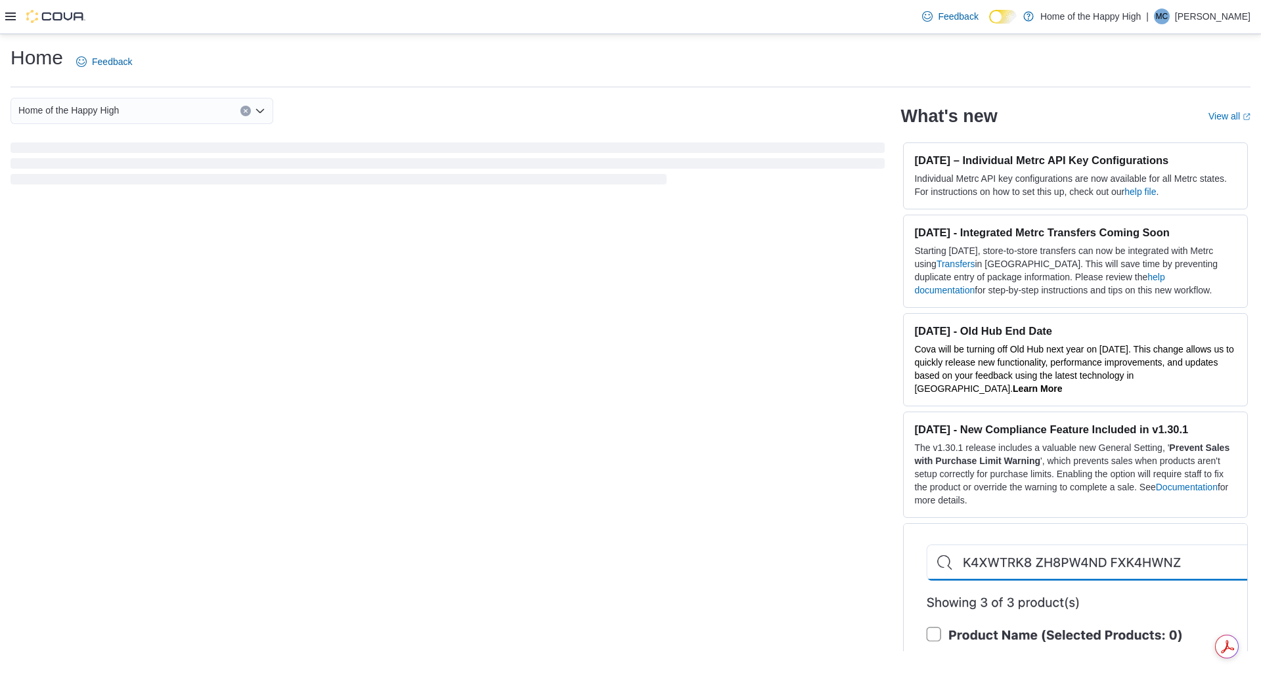
click at [16, 12] on div at bounding box center [45, 16] width 80 height 13
click at [7, 18] on icon at bounding box center [10, 16] width 11 height 11
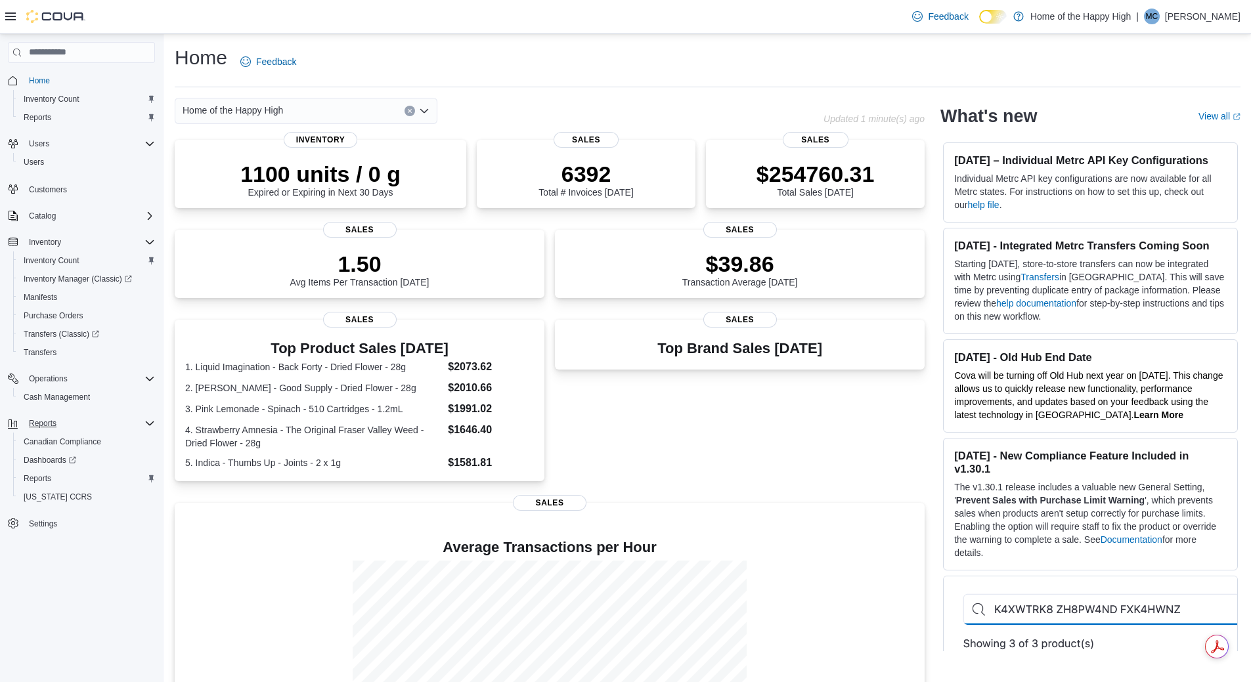
click at [145, 425] on icon "Complex example" at bounding box center [150, 423] width 11 height 11
click at [146, 418] on icon "Complex example" at bounding box center [150, 423] width 11 height 11
click at [40, 480] on span "Reports" at bounding box center [38, 479] width 28 height 11
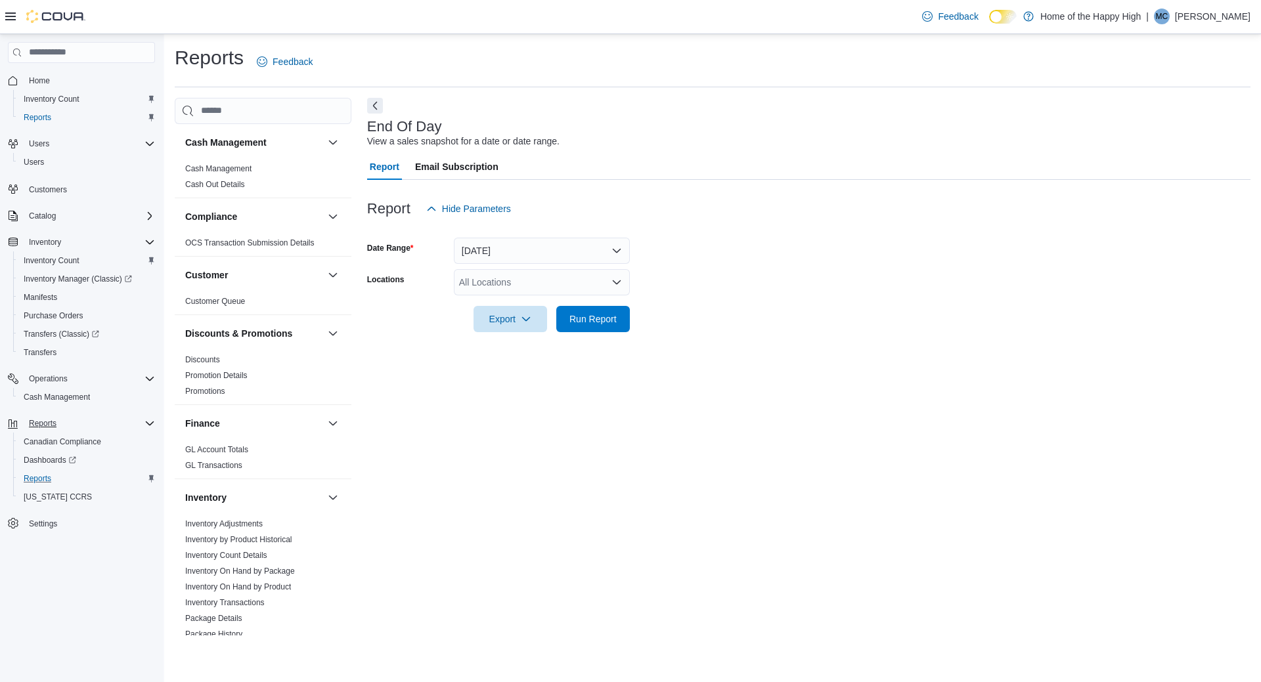
click at [553, 275] on div "All Locations" at bounding box center [542, 282] width 176 height 26
type input "****"
click at [580, 311] on span "Barrie - Dunlop St - Friendly Stranger" at bounding box center [584, 304] width 152 height 13
click at [849, 283] on form "Date Range [DATE] Locations Barrie - Dunlop St - Friendly Stranger Export Run R…" at bounding box center [809, 277] width 884 height 110
click at [503, 324] on span "Export" at bounding box center [510, 318] width 58 height 26
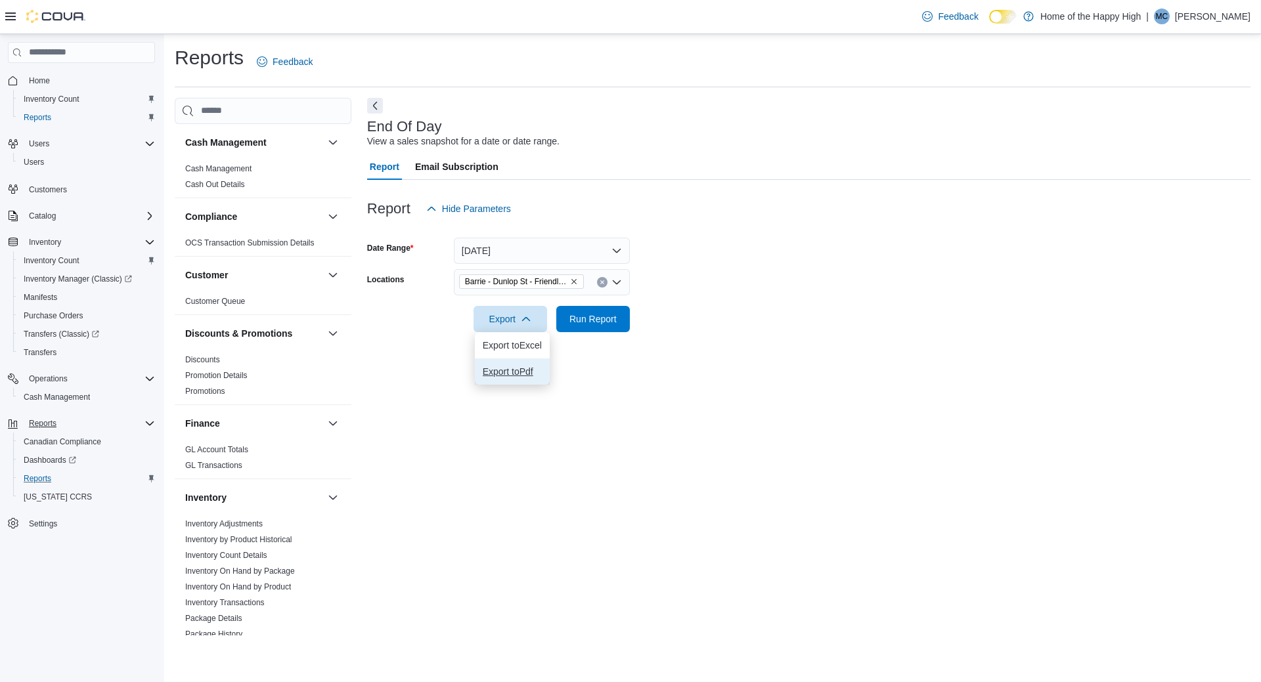
click at [516, 368] on span "Export to Pdf" at bounding box center [512, 372] width 59 height 11
